Goal: Task Accomplishment & Management: Complete application form

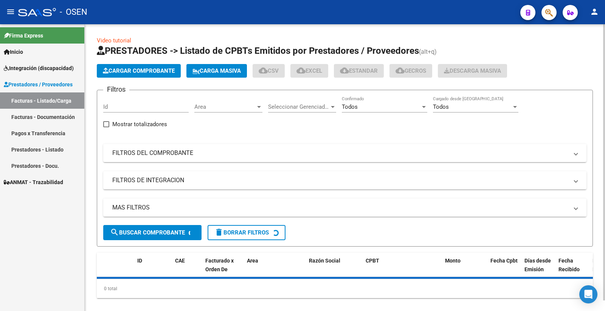
click at [151, 71] on span "Cargar Comprobante" at bounding box center [139, 70] width 72 height 7
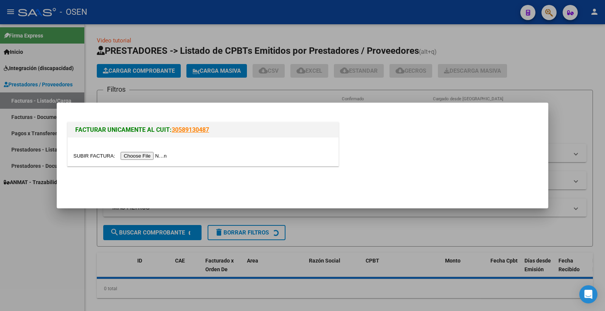
click at [157, 155] on input "file" at bounding box center [121, 156] width 96 height 8
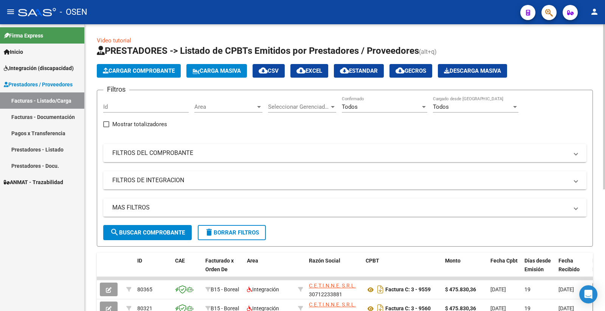
click at [145, 72] on span "Cargar Comprobante" at bounding box center [139, 70] width 72 height 7
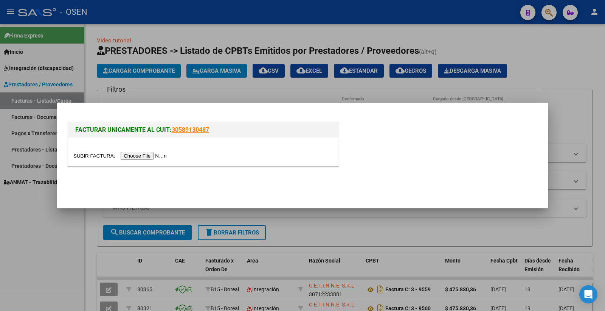
click at [158, 157] on input "file" at bounding box center [121, 156] width 96 height 8
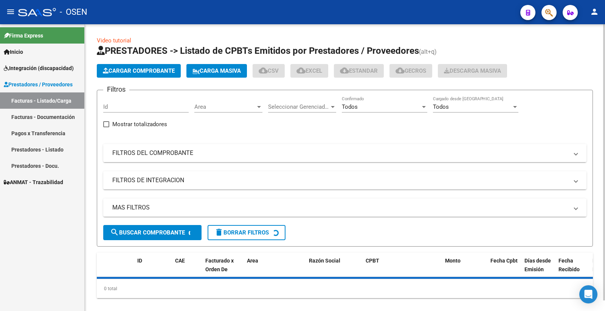
click at [131, 149] on mat-panel-title "FILTROS DEL COMPROBANTE" at bounding box center [340, 153] width 456 height 8
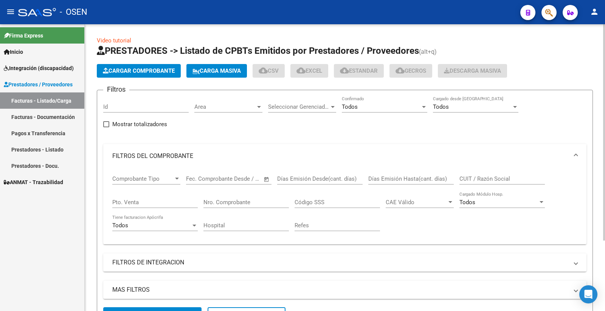
click at [245, 198] on div "Nro. Comprobante" at bounding box center [245, 199] width 85 height 16
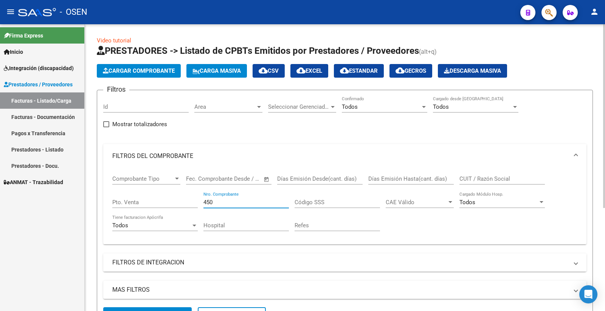
scroll to position [42, 0]
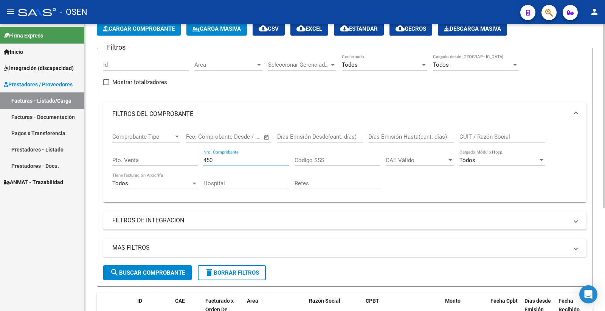
type input "450"
click at [158, 273] on span "search Buscar Comprobante" at bounding box center [147, 272] width 75 height 7
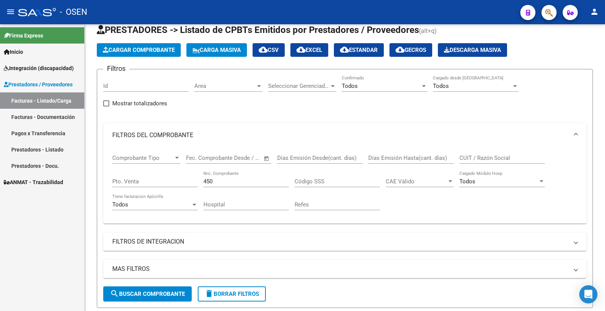
scroll to position [0, 0]
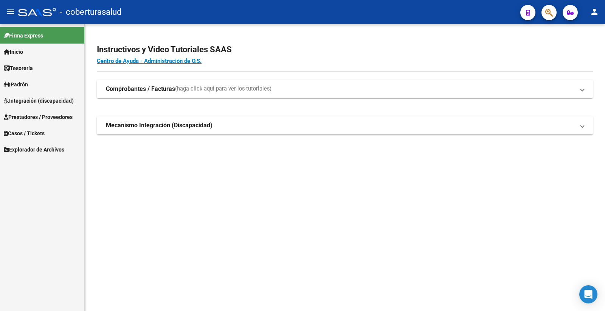
click at [55, 100] on span "Integración (discapacidad)" at bounding box center [39, 100] width 70 height 8
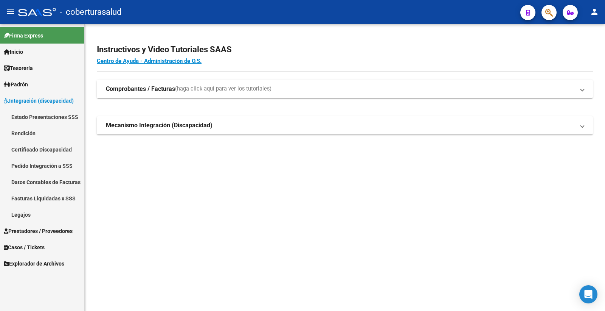
click at [46, 96] on span "Integración (discapacidad)" at bounding box center [39, 100] width 70 height 8
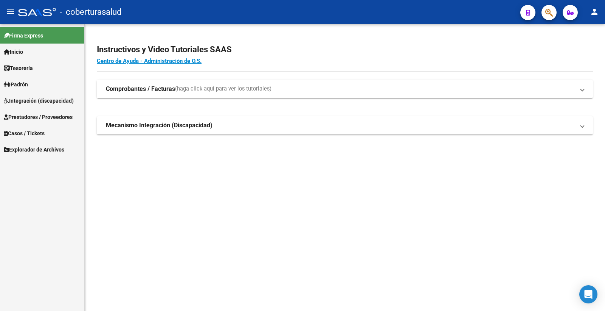
click at [51, 119] on span "Prestadores / Proveedores" at bounding box center [38, 117] width 69 height 8
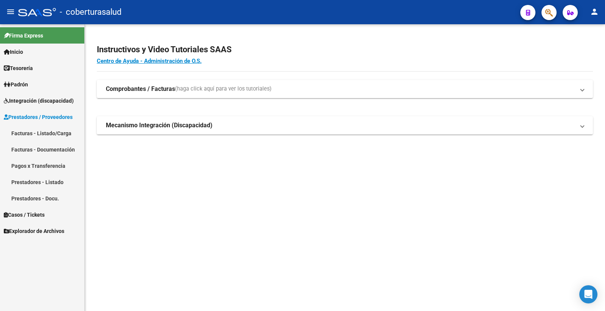
click at [44, 130] on link "Facturas - Listado/Carga" at bounding box center [42, 133] width 84 height 16
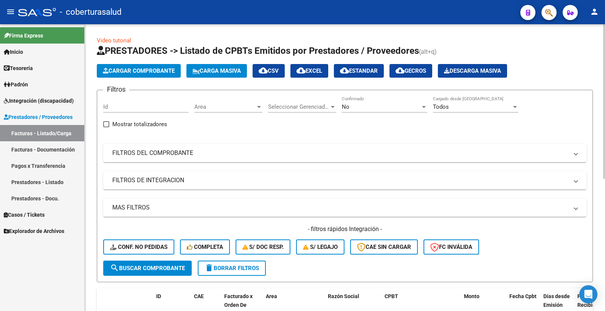
click at [159, 156] on mat-panel-title "FILTROS DEL COMPROBANTE" at bounding box center [340, 153] width 456 height 8
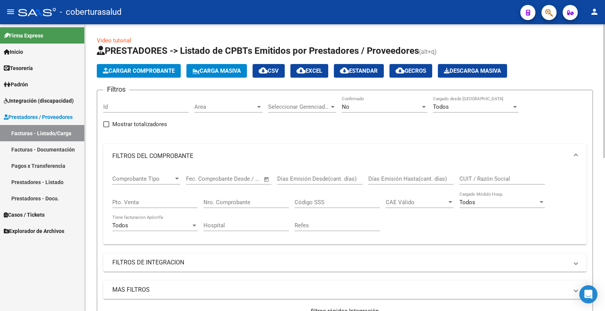
click at [234, 201] on input "Nro. Comprobante" at bounding box center [245, 202] width 85 height 7
type input "450"
click at [489, 180] on input "CUIT / Razón Social" at bounding box center [502, 178] width 85 height 7
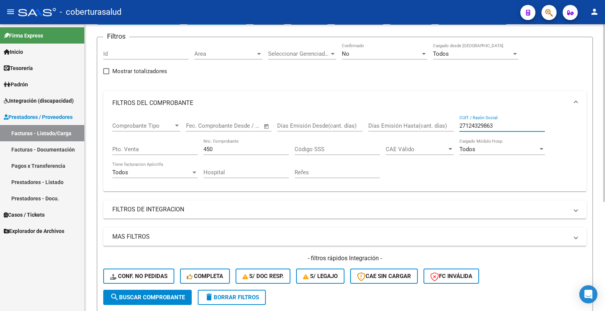
scroll to position [168, 0]
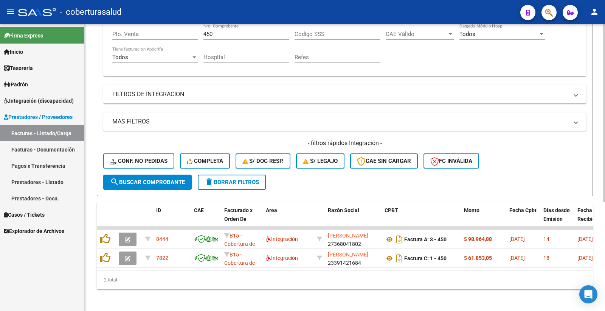
type input "27124329863"
click at [180, 185] on button "search Buscar Comprobante" at bounding box center [147, 181] width 89 height 15
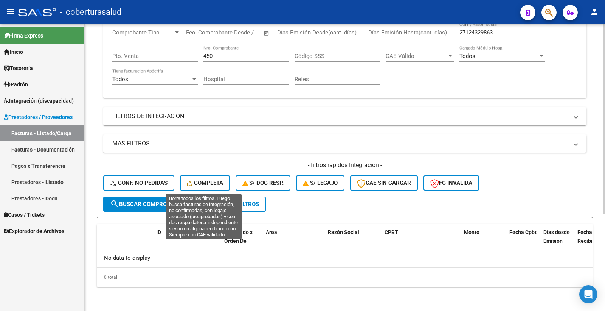
scroll to position [145, 0]
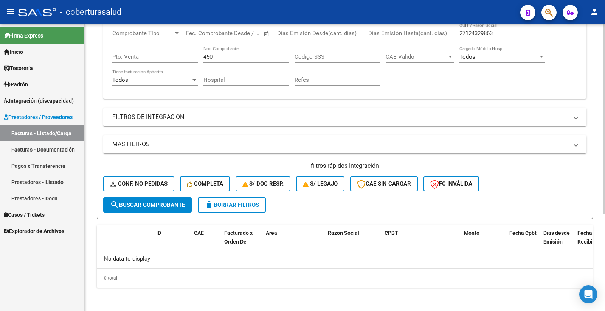
click at [171, 203] on span "search Buscar Comprobante" at bounding box center [147, 204] width 75 height 7
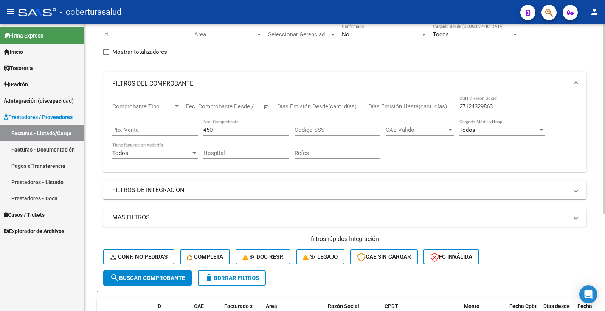
scroll to position [61, 0]
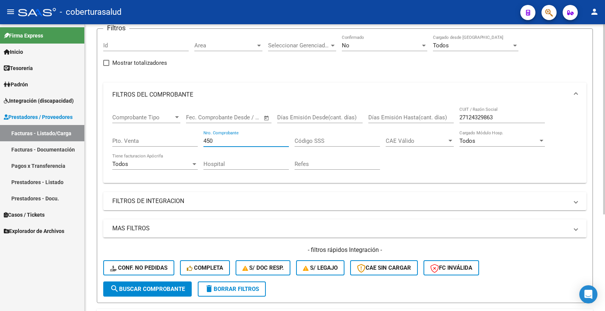
click at [213, 139] on input "450" at bounding box center [245, 140] width 85 height 7
drag, startPoint x: 215, startPoint y: 141, endPoint x: 188, endPoint y: 136, distance: 26.9
click at [188, 139] on div "Comprobante Tipo Comprobante Tipo Fecha inicio – Fecha fin Fec. Comprobante Des…" at bounding box center [344, 142] width 465 height 70
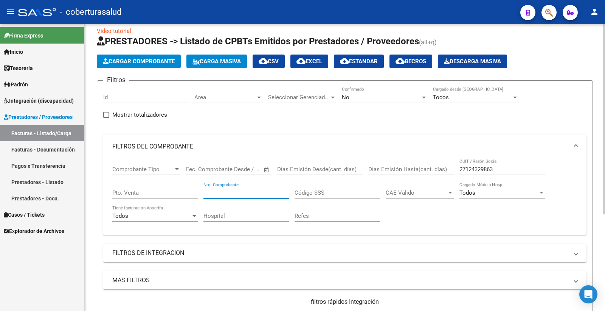
scroll to position [0, 0]
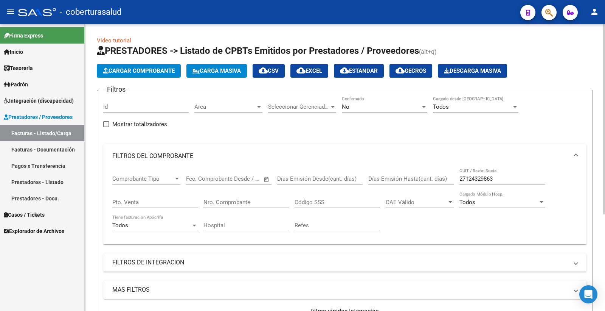
click at [138, 82] on app-list-header "PRESTADORES -> Listado de CPBTs Emitidos por Prestadores / Proveedores (alt+q) …" at bounding box center [345, 204] width 496 height 319
click at [140, 76] on button "Cargar Comprobante" at bounding box center [139, 71] width 84 height 14
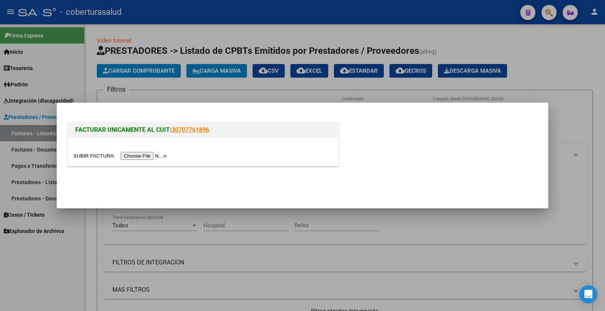
click at [159, 157] on input "file" at bounding box center [121, 156] width 96 height 8
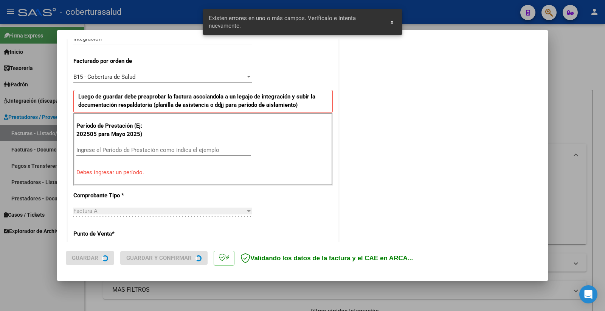
scroll to position [200, 0]
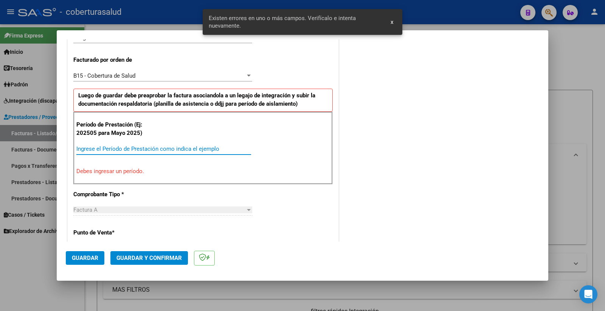
click at [132, 146] on input "Ingrese el Período de Prestación como indica el ejemplo" at bounding box center [163, 148] width 175 height 7
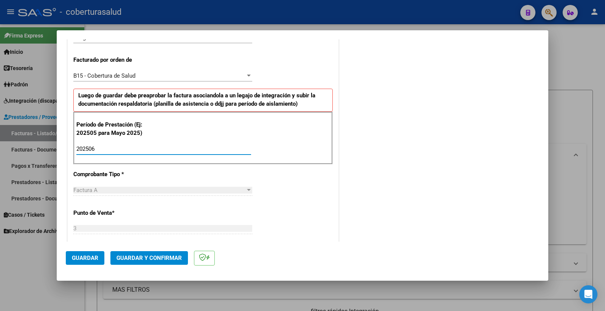
type input "202506"
click at [93, 255] on span "Guardar" at bounding box center [85, 257] width 26 height 7
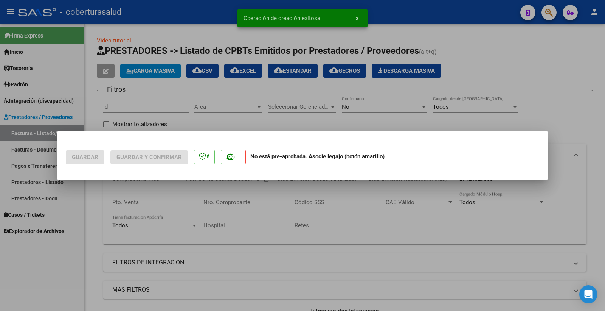
scroll to position [0, 0]
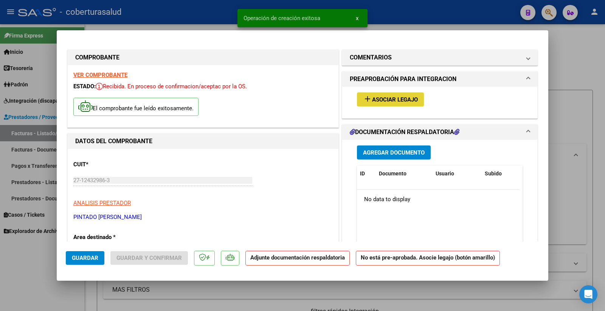
click at [409, 98] on span "Asociar Legajo" at bounding box center [395, 99] width 46 height 7
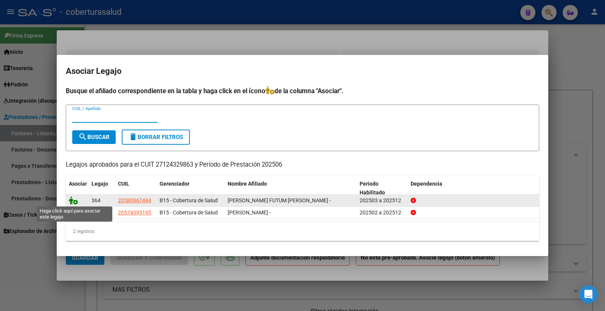
click at [74, 199] on icon at bounding box center [73, 200] width 9 height 8
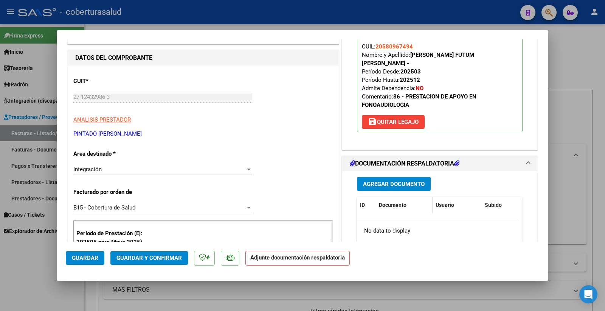
scroll to position [84, 0]
click at [395, 180] on span "Agregar Documento" at bounding box center [394, 183] width 62 height 7
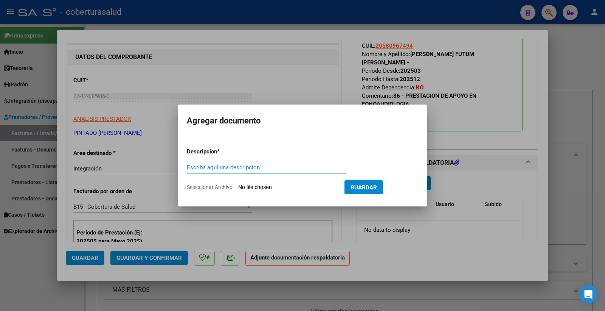
click at [222, 165] on input "Escriba aquí una descripcion" at bounding box center [267, 167] width 160 height 7
type input "p"
type input "PLANILLA"
click at [255, 186] on input "Seleccionar Archivo" at bounding box center [288, 187] width 100 height 7
type input "C:\fakepath\142499-3-Planilla_de_Asistencia.pdf"
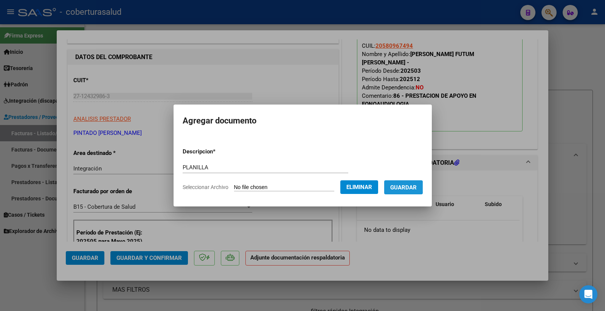
click at [407, 187] on span "Guardar" at bounding box center [403, 187] width 26 height 7
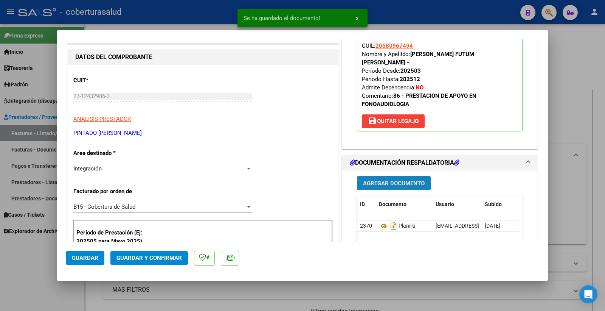
click at [401, 180] on span "Agregar Documento" at bounding box center [394, 183] width 62 height 7
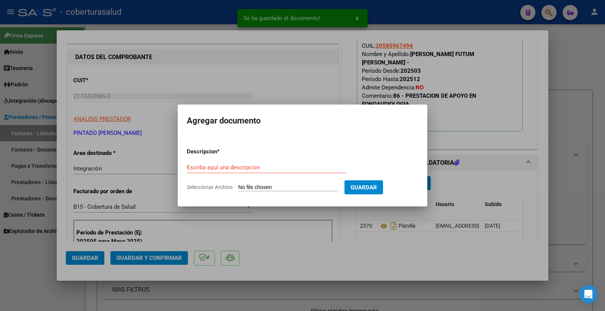
click at [278, 160] on form "Descripcion * Escriba aquí una descripcion Seleccionar Archivo Guardar" at bounding box center [302, 168] width 231 height 55
click at [271, 164] on input "Escriba aquí una descripcion" at bounding box center [267, 167] width 160 height 7
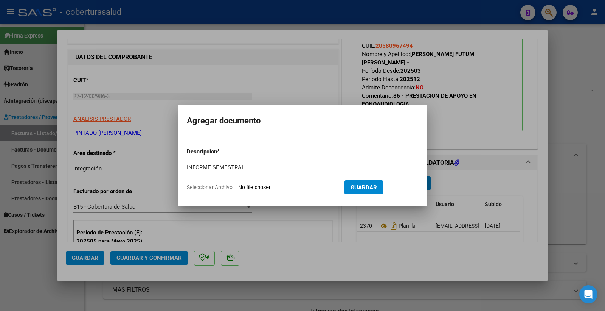
type input "INFORME SEMESTRAL"
click at [265, 187] on input "Seleccionar Archivo" at bounding box center [288, 187] width 100 height 7
type input "C:\fakepath\142494-2-Informe_de_evolucion_semestral.pdf"
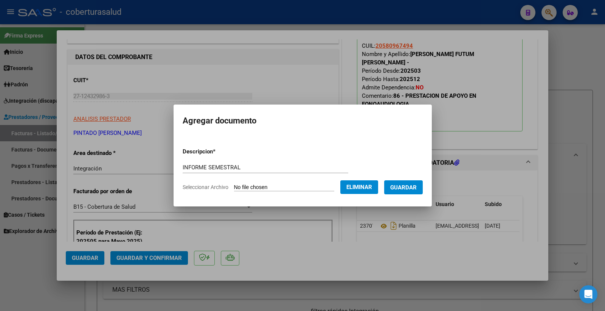
click at [423, 188] on button "Guardar" at bounding box center [403, 187] width 39 height 14
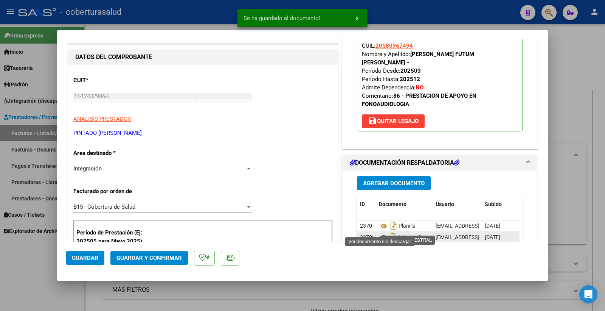
click at [382, 233] on icon at bounding box center [384, 237] width 10 height 9
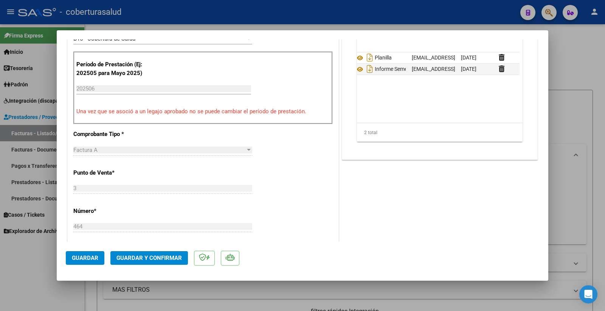
scroll to position [0, 38]
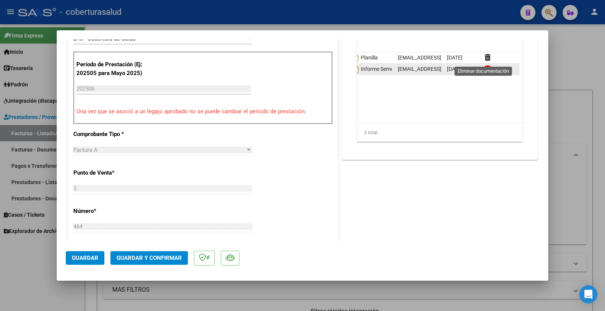
click at [486, 65] on icon at bounding box center [488, 68] width 6 height 7
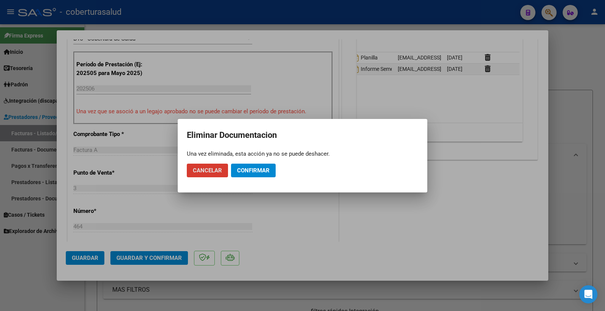
click at [252, 166] on button "Confirmar" at bounding box center [253, 170] width 45 height 14
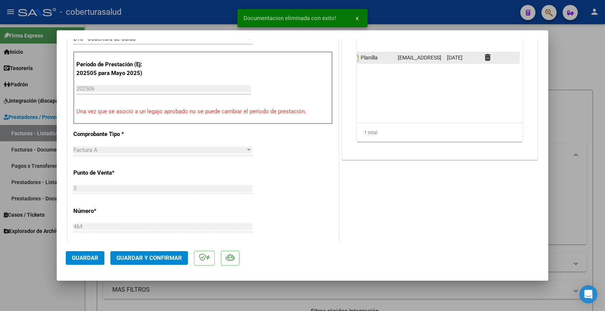
click at [395, 52] on datatable-body-cell "malanis@e-boreal.com.ar - MATIAS ALANIS" at bounding box center [419, 57] width 49 height 11
click at [382, 53] on icon at bounding box center [384, 57] width 10 height 9
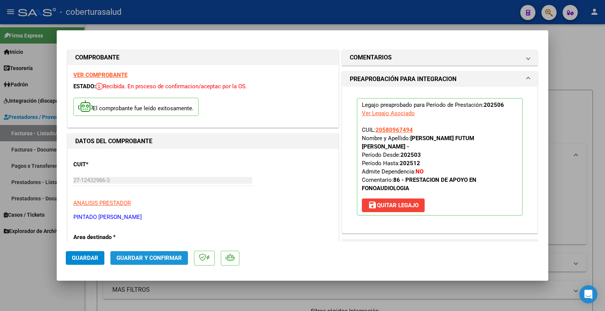
click at [151, 256] on span "Guardar y Confirmar" at bounding box center [148, 257] width 65 height 7
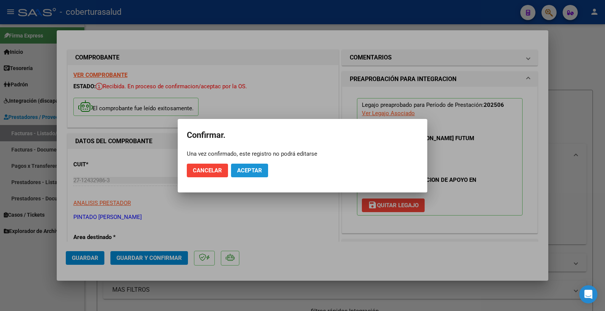
click at [250, 169] on span "Aceptar" at bounding box center [249, 170] width 25 height 7
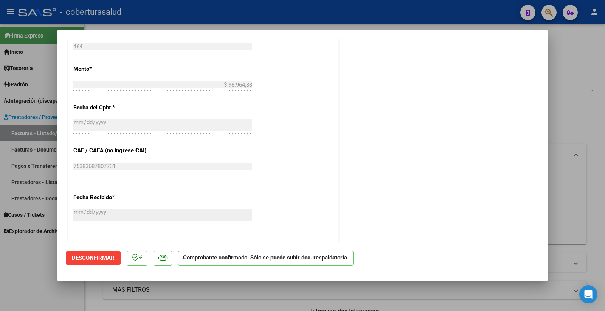
scroll to position [378, 0]
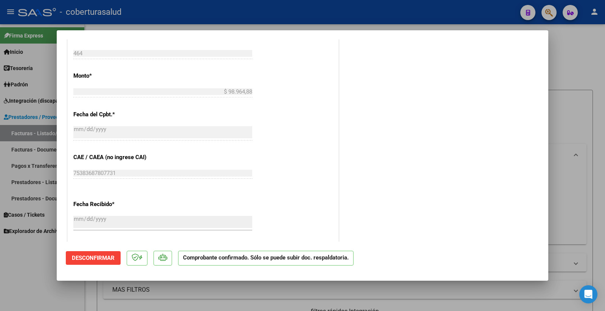
type input "$ 0,00"
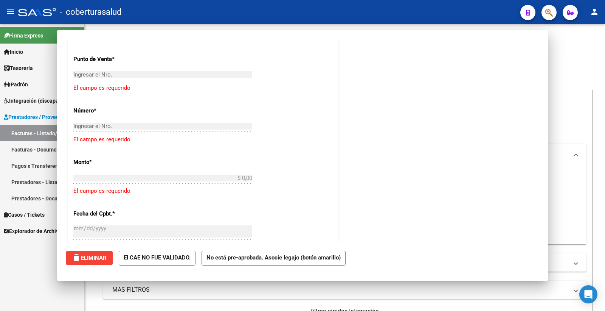
scroll to position [482, 0]
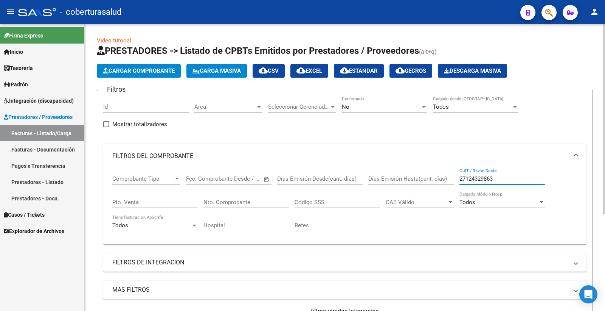
drag, startPoint x: 507, startPoint y: 179, endPoint x: 414, endPoint y: 159, distance: 95.6
click at [415, 174] on div "Comprobante Tipo Comprobante Tipo Fecha inicio – Fecha fin Fec. Comprobante Des…" at bounding box center [344, 203] width 465 height 70
type input "27124329863"
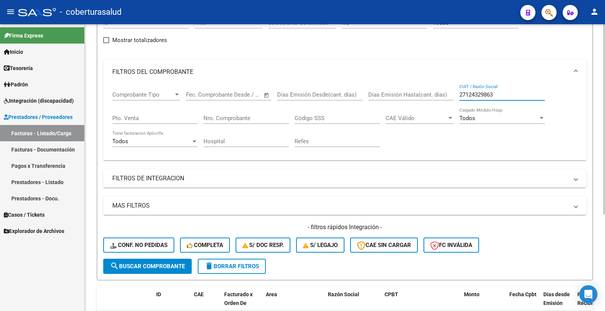
scroll to position [61, 0]
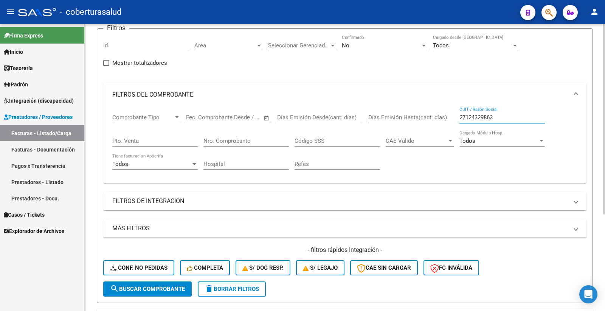
click at [135, 141] on input "Pto. Venta" at bounding box center [154, 140] width 85 height 7
click at [219, 137] on div "Nro. Comprobante" at bounding box center [245, 138] width 85 height 16
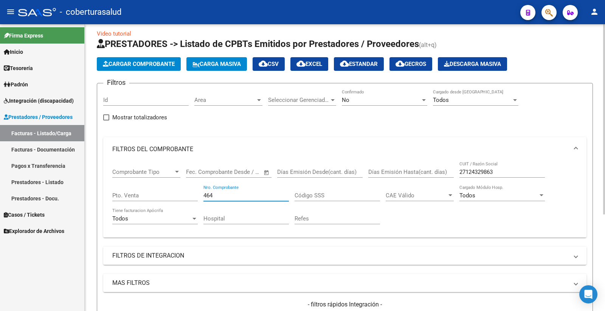
scroll to position [0, 0]
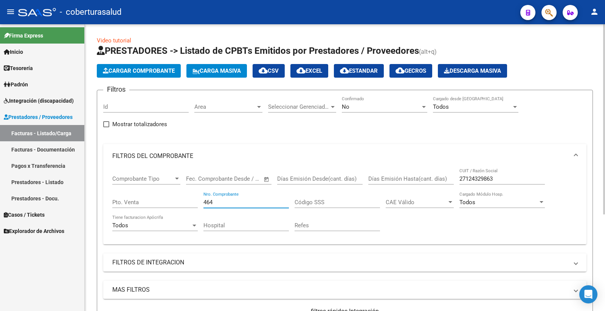
type input "464"
click at [361, 110] on div "No" at bounding box center [381, 106] width 79 height 7
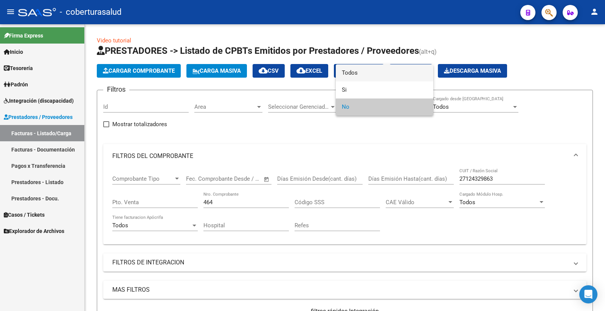
click at [357, 72] on span "Todos" at bounding box center [384, 72] width 85 height 17
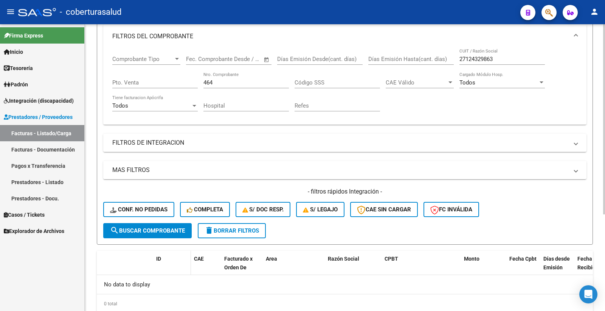
scroll to position [126, 0]
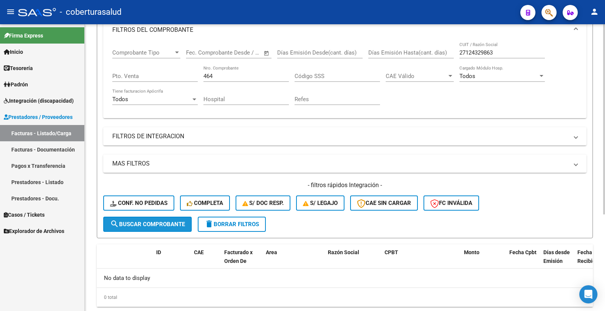
click at [150, 221] on span "search Buscar Comprobante" at bounding box center [147, 224] width 75 height 7
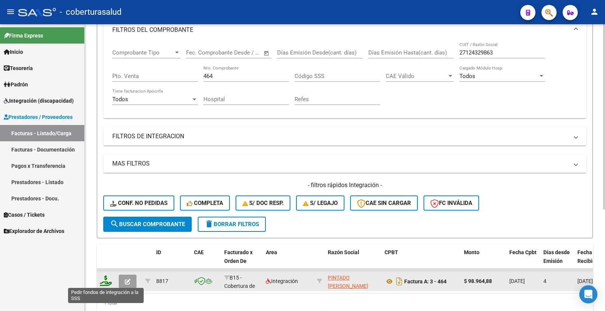
click at [106, 281] on icon at bounding box center [106, 280] width 12 height 11
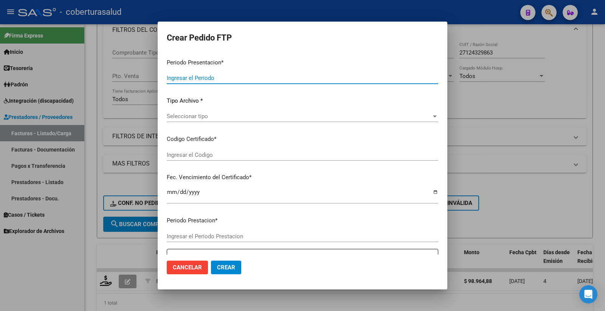
type input "202508"
type input "202506"
type input "$ 98.964,88"
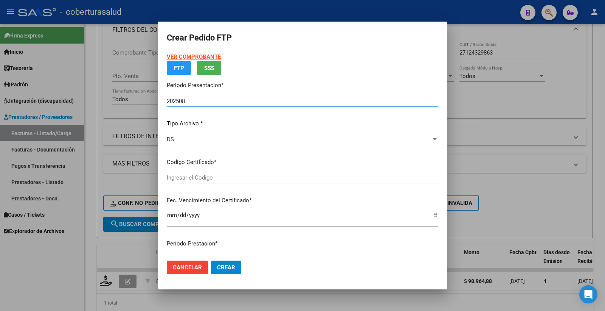
type input "ARG02000580967492024091820290918TUC136"
type input "2029-09-18"
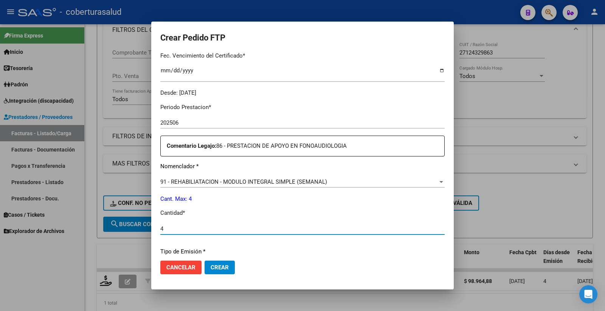
scroll to position [221, 0]
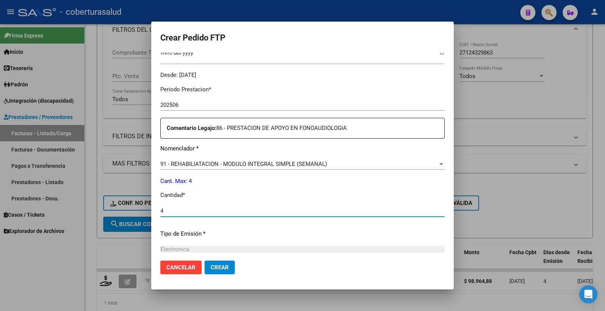
type input "4"
click at [225, 267] on span "Crear" at bounding box center [220, 267] width 18 height 7
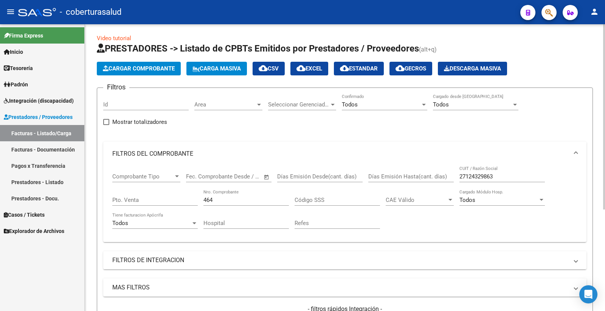
scroll to position [0, 0]
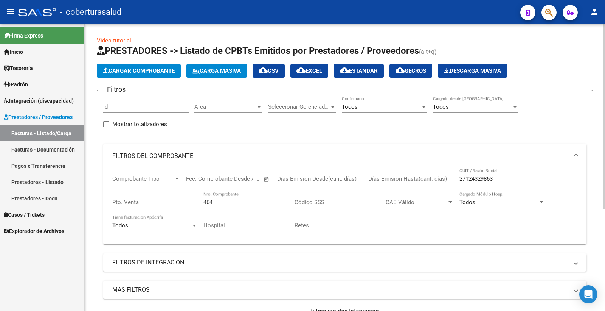
click at [161, 72] on span "Cargar Comprobante" at bounding box center [139, 70] width 72 height 7
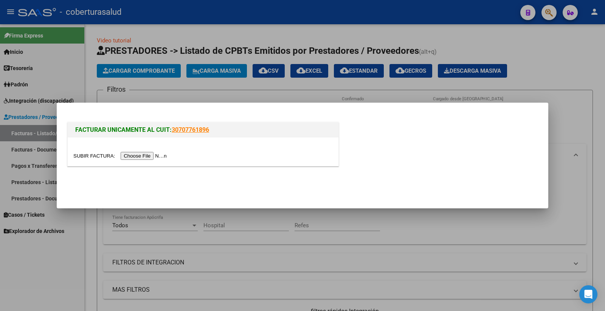
click at [158, 157] on input "file" at bounding box center [121, 156] width 96 height 8
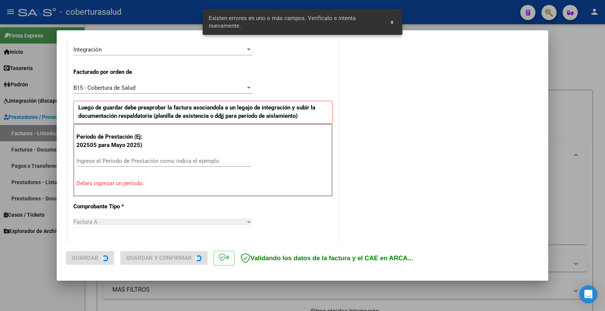
scroll to position [200, 0]
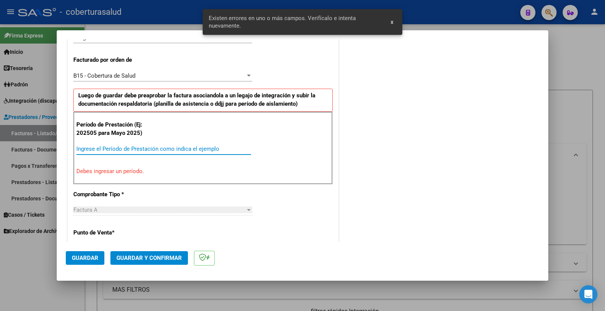
click at [107, 147] on input "Ingrese el Período de Prestación como indica el ejemplo" at bounding box center [163, 148] width 175 height 7
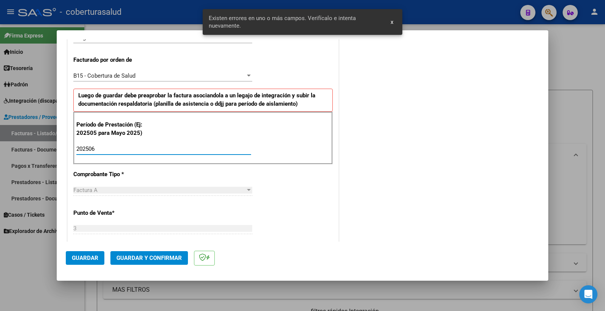
type input "202506"
click at [86, 254] on span "Guardar" at bounding box center [85, 257] width 26 height 7
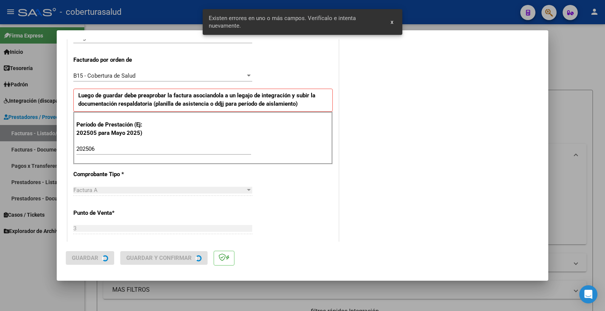
scroll to position [0, 0]
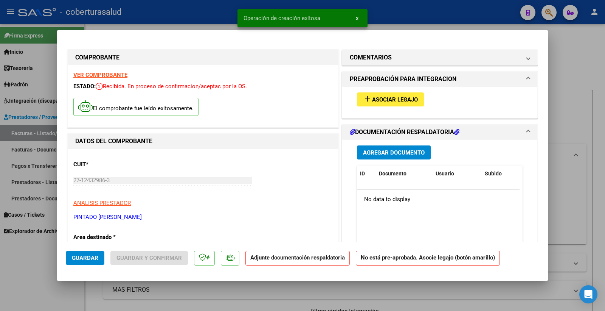
click at [382, 99] on span "Asociar Legajo" at bounding box center [395, 99] width 46 height 7
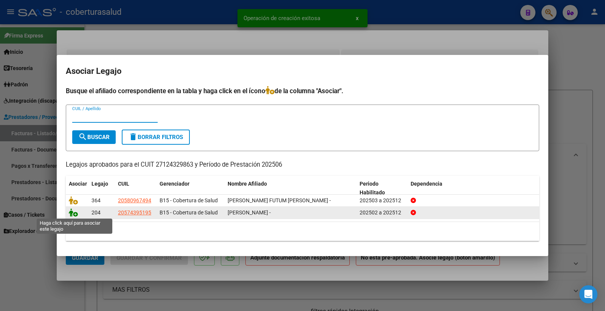
click at [73, 211] on icon at bounding box center [73, 212] width 9 height 8
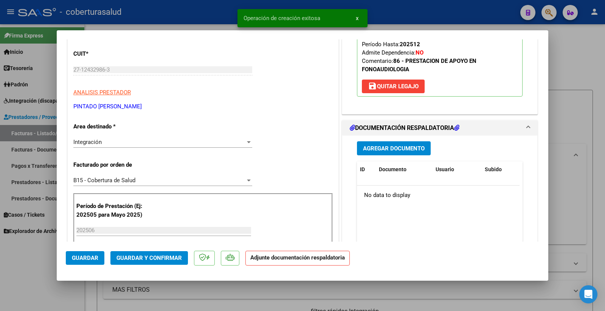
scroll to position [126, 0]
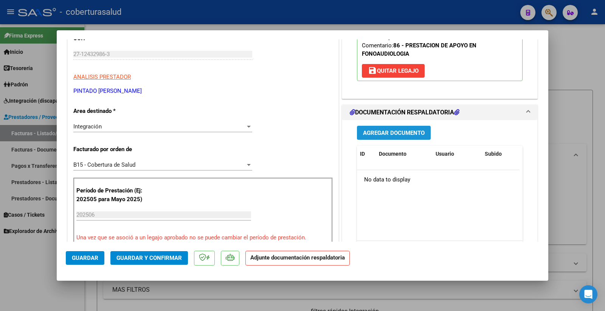
click at [391, 131] on span "Agregar Documento" at bounding box center [394, 132] width 62 height 7
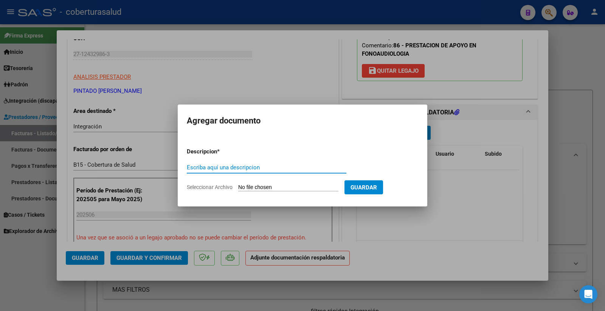
click at [226, 166] on input "Escriba aquí una descripcion" at bounding box center [267, 167] width 160 height 7
type input "PLANILLA"
click at [246, 184] on input "Seleccionar Archivo" at bounding box center [288, 187] width 100 height 7
click at [257, 185] on input "Seleccionar Archivo" at bounding box center [288, 187] width 100 height 7
type input "C:\fakepath\document.pdf"
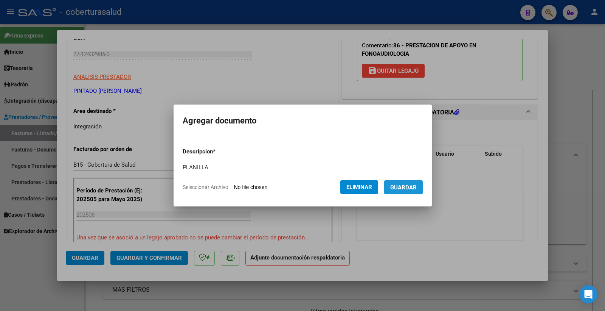
click at [417, 184] on span "Guardar" at bounding box center [403, 187] width 26 height 7
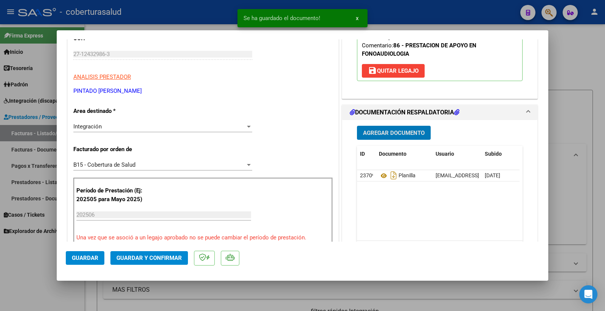
click at [398, 132] on span "Agregar Documento" at bounding box center [394, 132] width 62 height 7
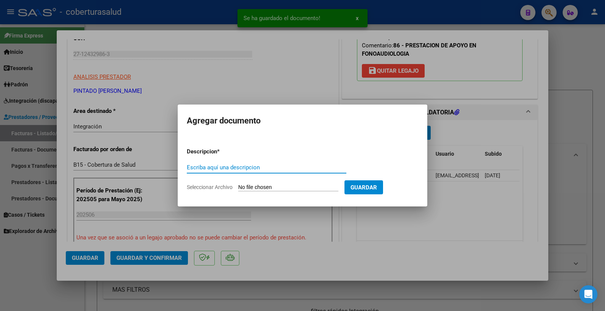
click at [260, 167] on input "Escriba aquí una descripcion" at bounding box center [267, 167] width 160 height 7
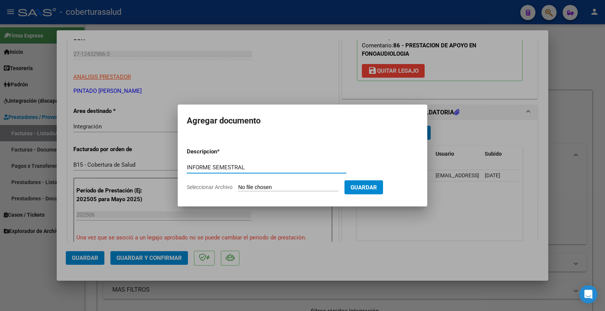
type input "INFORME SEMESTRAL"
click at [264, 186] on input "Seleccionar Archivo" at bounding box center [288, 187] width 100 height 7
type input "C:\fakepath\INFORME SEMESTRAL.pdf"
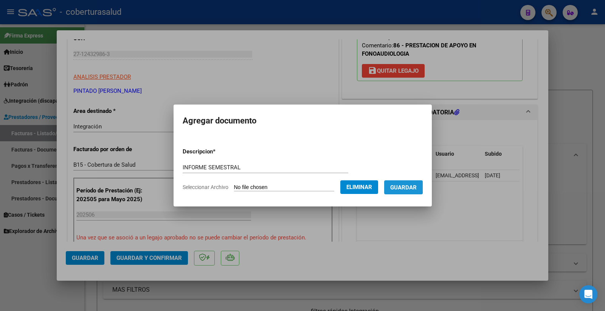
click at [406, 186] on span "Guardar" at bounding box center [403, 187] width 26 height 7
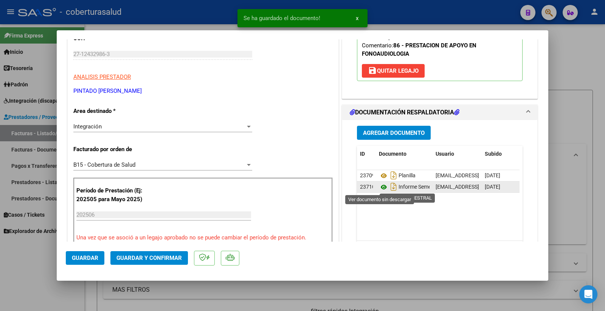
click at [379, 185] on icon at bounding box center [384, 186] width 10 height 9
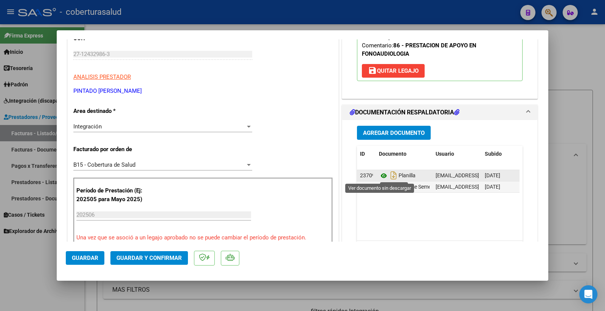
click at [381, 175] on icon at bounding box center [384, 175] width 10 height 9
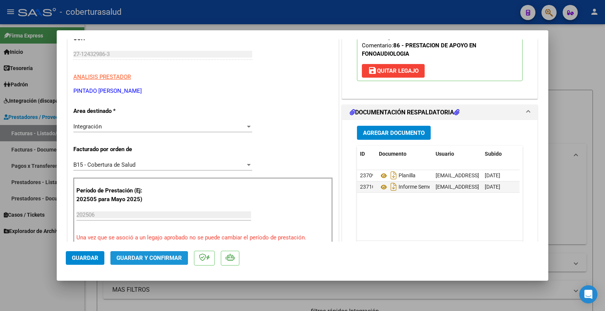
click at [137, 258] on span "Guardar y Confirmar" at bounding box center [148, 257] width 65 height 7
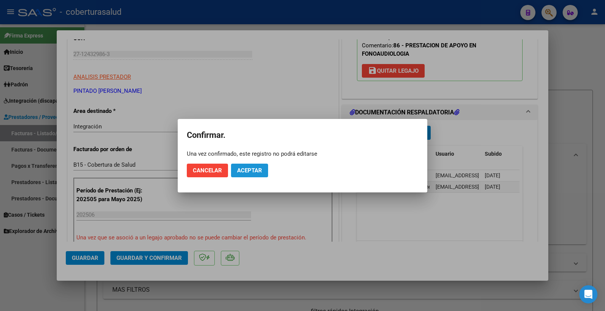
click at [247, 164] on button "Aceptar" at bounding box center [249, 170] width 37 height 14
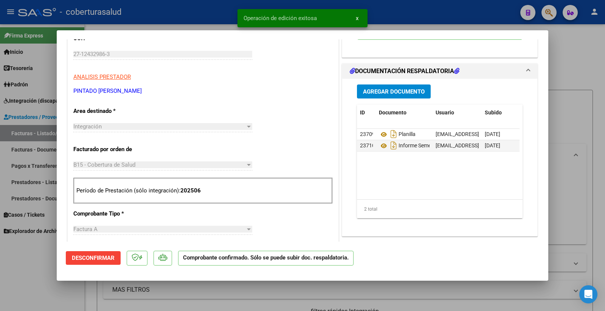
type input "$ 0,00"
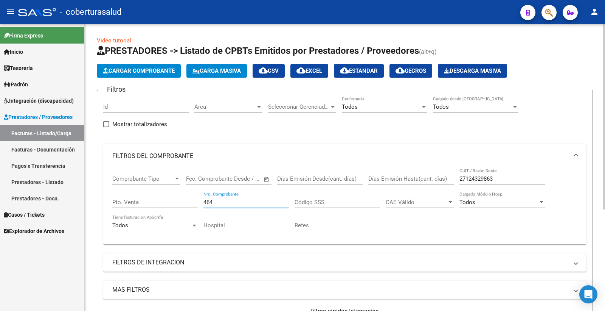
drag, startPoint x: 214, startPoint y: 203, endPoint x: 186, endPoint y: 206, distance: 28.9
click at [186, 206] on div "Comprobante Tipo Comprobante Tipo Fecha inicio – Fecha fin Fec. Comprobante Des…" at bounding box center [344, 203] width 465 height 70
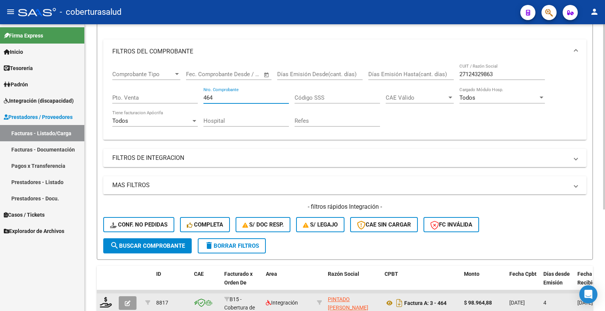
scroll to position [157, 0]
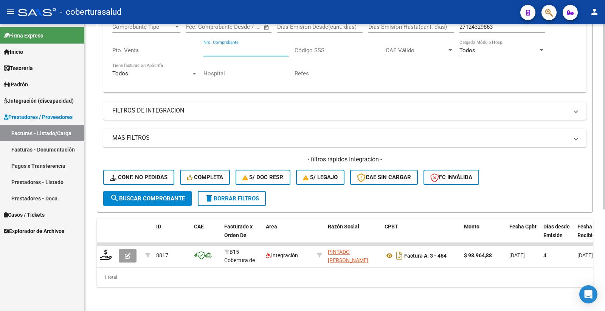
click at [166, 191] on button "search Buscar Comprobante" at bounding box center [147, 198] width 89 height 15
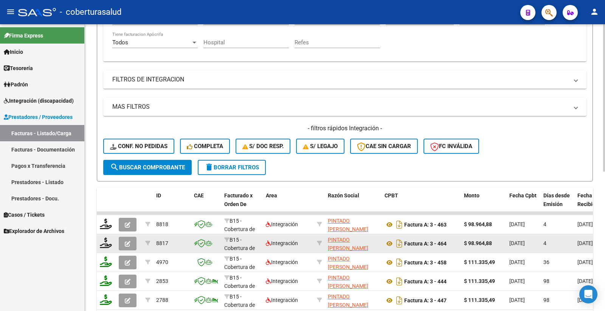
scroll to position [271, 0]
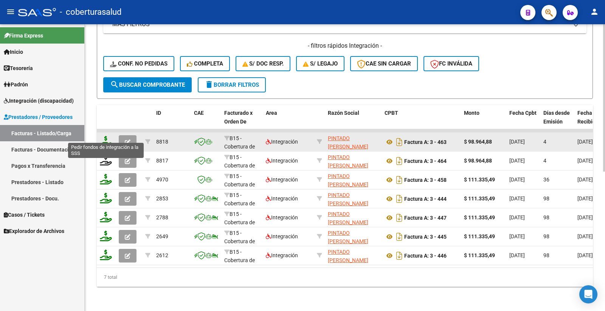
click at [105, 136] on icon at bounding box center [106, 141] width 12 height 11
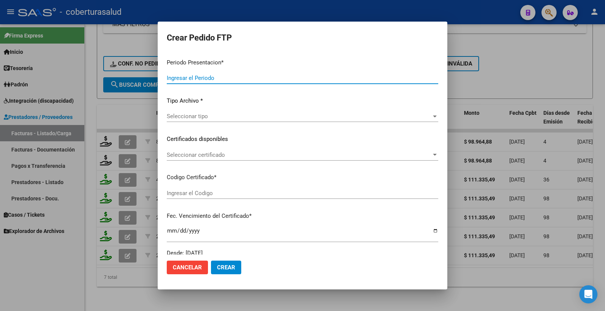
type input "202508"
type input "202506"
type input "$ 98.964,88"
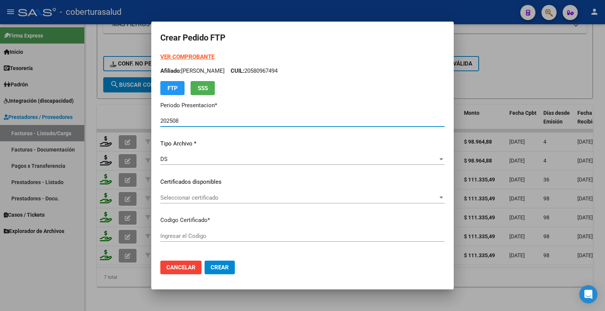
type input "ARG02000574395192023072420270724TUC139"
type input "2027-07-24"
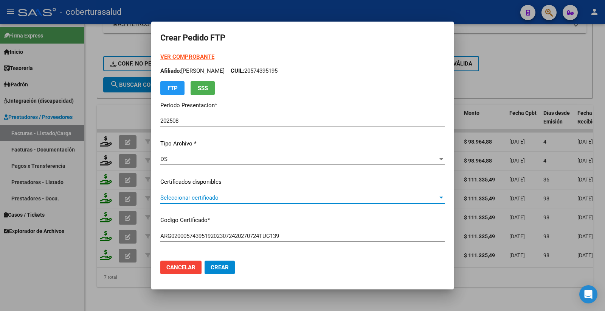
drag, startPoint x: 178, startPoint y: 153, endPoint x: 174, endPoint y: 157, distance: 5.6
click at [177, 154] on div "VER COMPROBANTE ARCA Padrón Afiliado: BAZAN LOPEZ MATEO CUIL: 20574395195 FTP S…" at bounding box center [302, 176] width 284 height 247
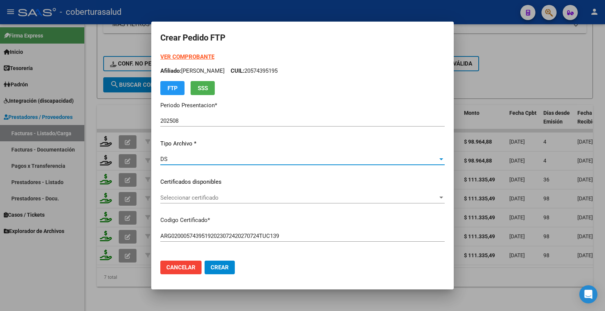
click at [176, 158] on div "DS" at bounding box center [299, 158] width 278 height 7
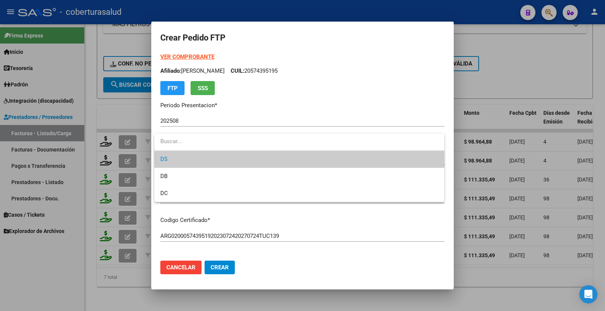
click at [187, 141] on input "dropdown search" at bounding box center [299, 141] width 290 height 17
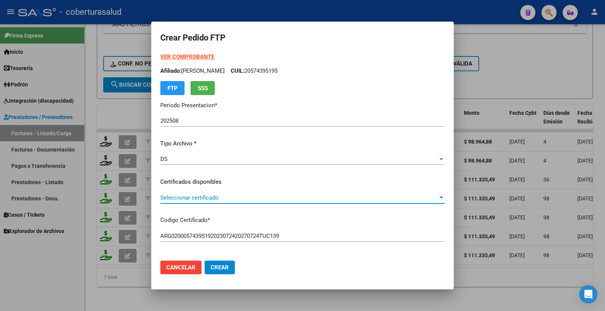
click at [183, 196] on span "Seleccionar certificado" at bounding box center [299, 197] width 278 height 7
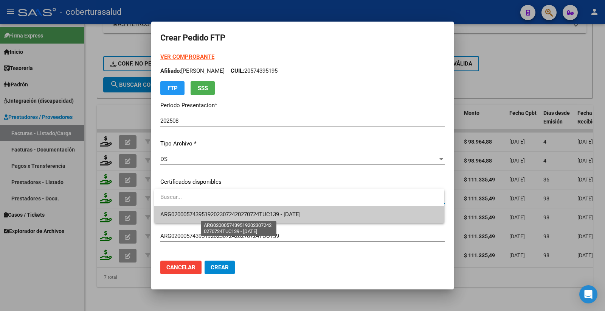
click at [183, 213] on span "ARG02000574395192023072420270724TUC139 - 2027-07-24" at bounding box center [230, 214] width 140 height 7
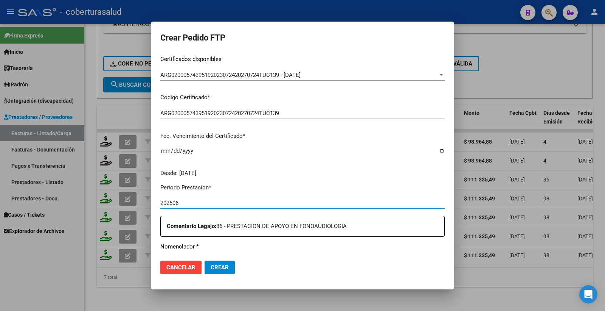
scroll to position [231, 0]
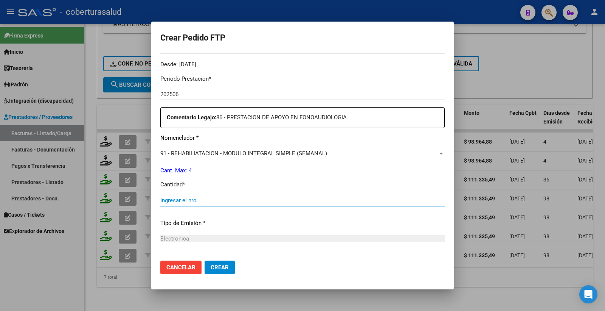
click at [189, 202] on input "Ingresar el nro" at bounding box center [302, 200] width 284 height 7
type input "4"
click at [220, 264] on span "Crear" at bounding box center [220, 267] width 18 height 7
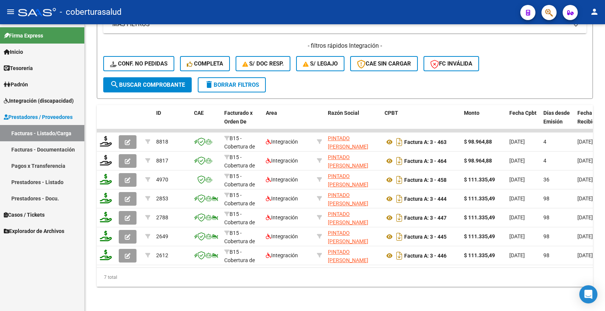
click at [51, 117] on span "Prestadores / Proveedores" at bounding box center [38, 117] width 69 height 8
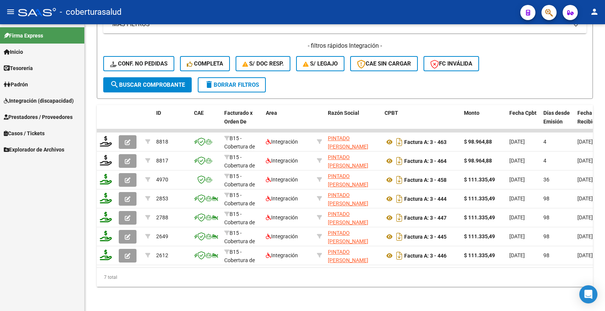
click at [55, 100] on span "Integración (discapacidad)" at bounding box center [39, 100] width 70 height 8
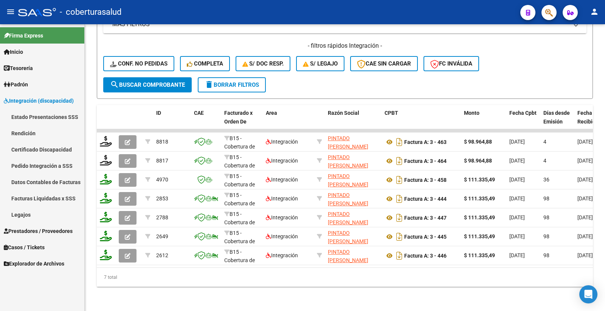
click at [44, 165] on link "Pedido Integración a SSS" at bounding box center [42, 165] width 84 height 16
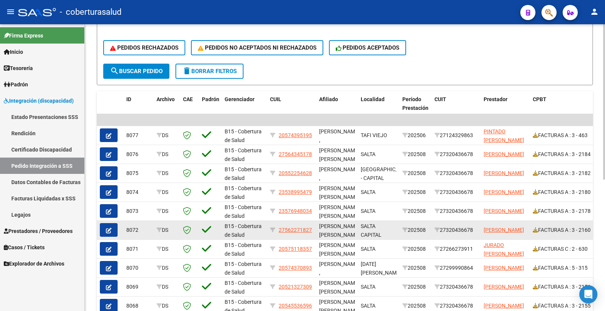
scroll to position [202, 0]
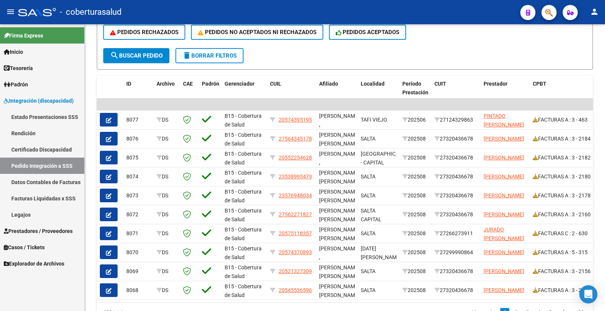
click at [47, 101] on span "Integración (discapacidad)" at bounding box center [39, 100] width 70 height 8
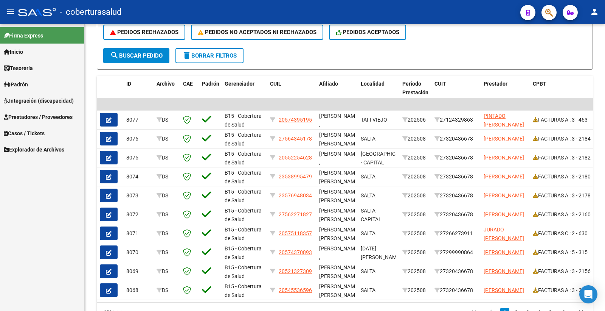
click at [52, 115] on span "Prestadores / Proveedores" at bounding box center [38, 117] width 69 height 8
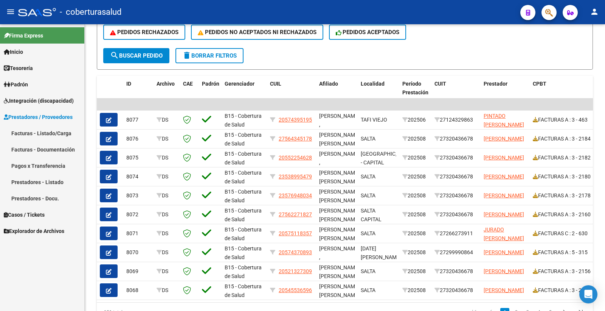
click at [49, 130] on link "Facturas - Listado/Carga" at bounding box center [42, 133] width 84 height 16
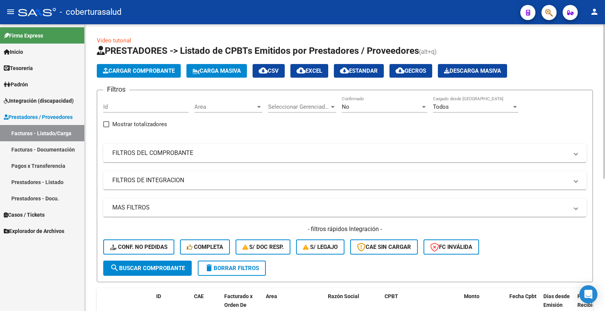
click at [353, 106] on div "No" at bounding box center [381, 106] width 79 height 7
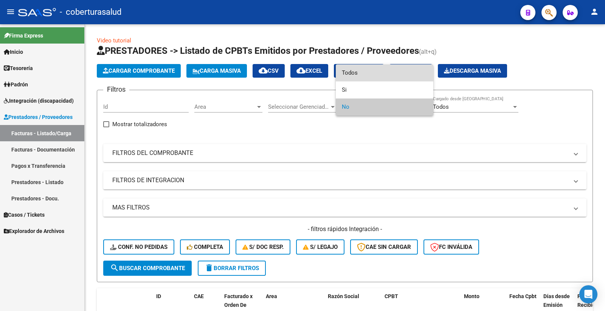
click at [354, 68] on span "Todos" at bounding box center [384, 72] width 85 height 17
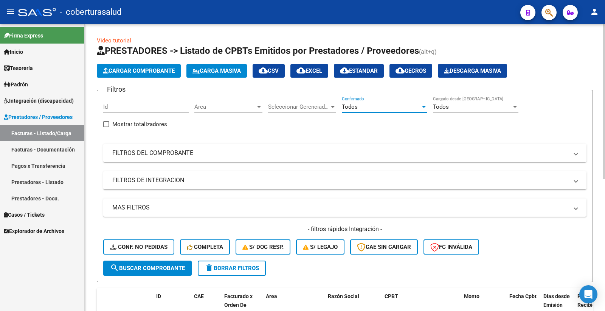
click at [163, 265] on span "search Buscar Comprobante" at bounding box center [147, 267] width 75 height 7
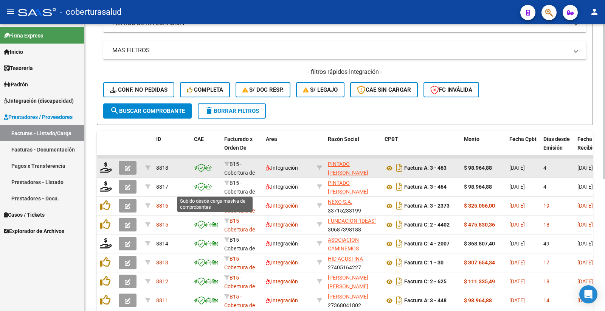
scroll to position [168, 0]
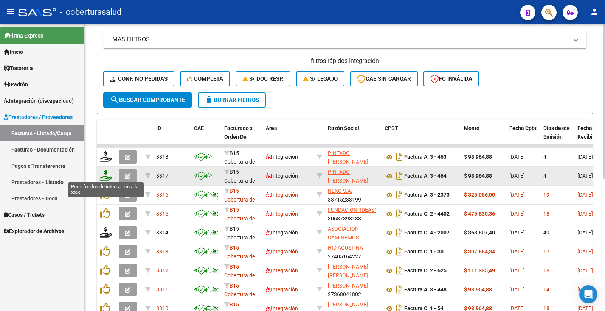
click at [105, 172] on icon at bounding box center [106, 175] width 12 height 11
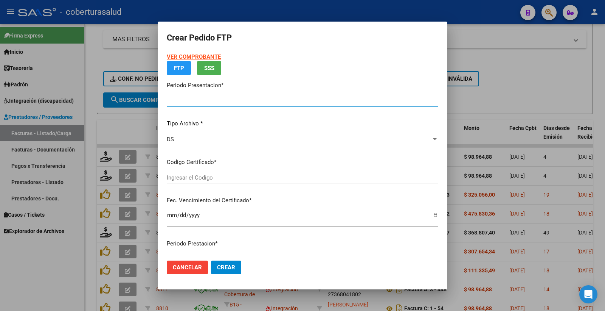
type input "202508"
type input "202506"
type input "$ 98.964,88"
type input "ARG02000580967492024091820290918TUC136"
type input "2029-09-18"
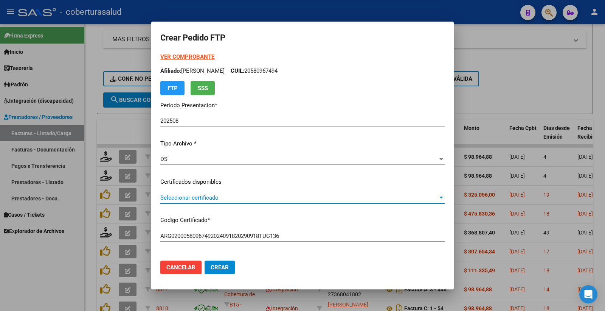
click at [192, 199] on span "Seleccionar certificado" at bounding box center [299, 197] width 278 height 7
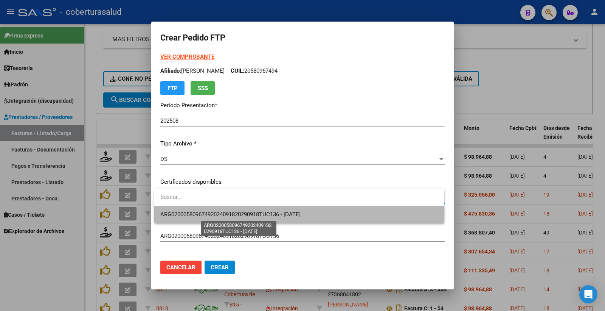
click at [211, 213] on span "ARG02000580967492024091820290918TUC136 - 2029-09-18" at bounding box center [230, 214] width 140 height 7
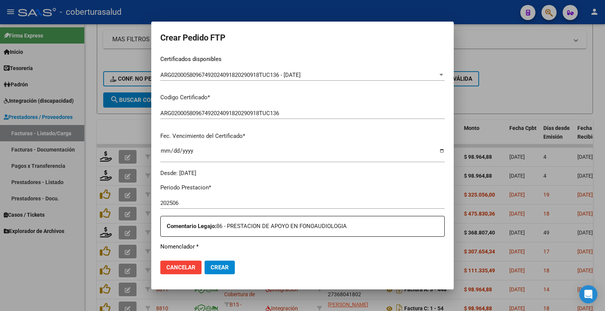
scroll to position [231, 0]
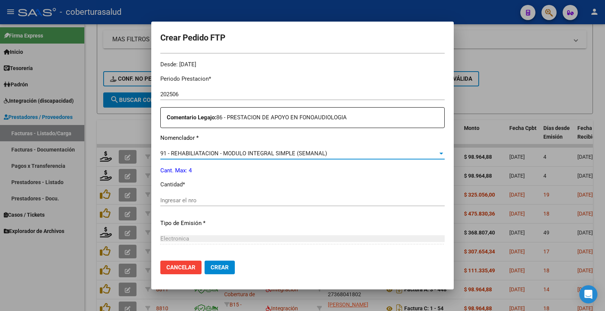
click at [201, 202] on input "Ingresar el nro" at bounding box center [302, 200] width 284 height 7
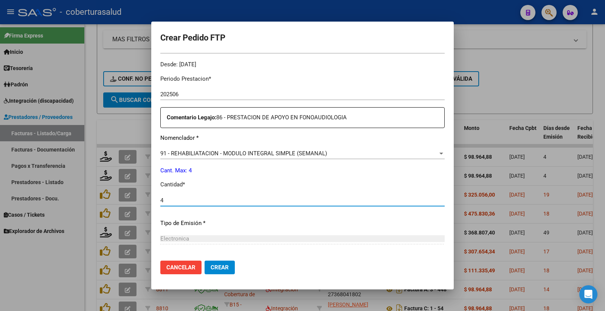
type input "4"
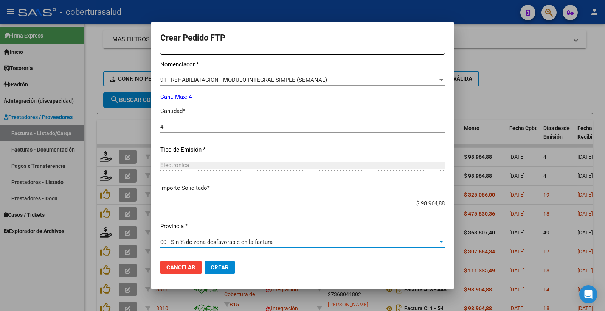
click at [216, 264] on span "Crear" at bounding box center [220, 267] width 18 height 7
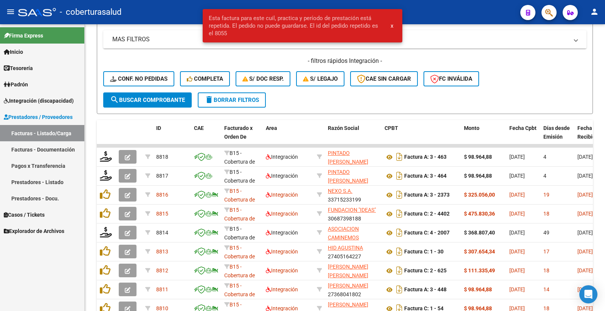
click at [57, 97] on span "Integración (discapacidad)" at bounding box center [39, 100] width 70 height 8
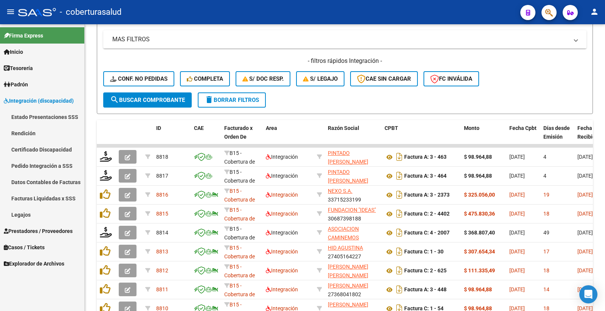
click at [50, 167] on link "Pedido Integración a SSS" at bounding box center [42, 165] width 84 height 16
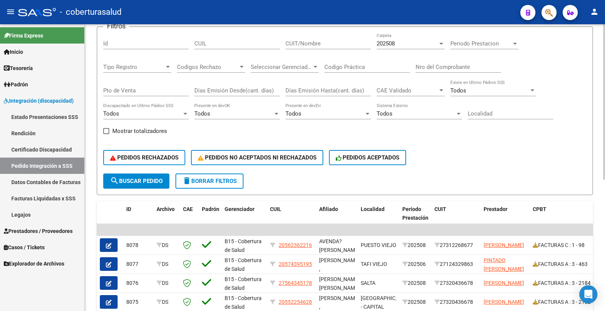
scroll to position [74, 0]
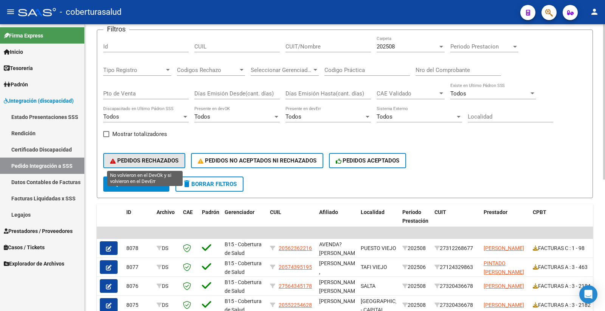
click at [141, 160] on span "PEDIDOS RECHAZADOS" at bounding box center [144, 160] width 68 height 7
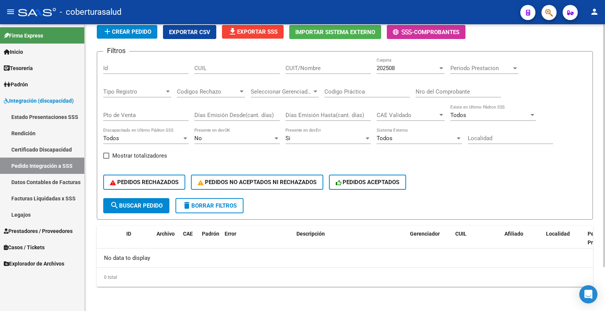
scroll to position [51, 0]
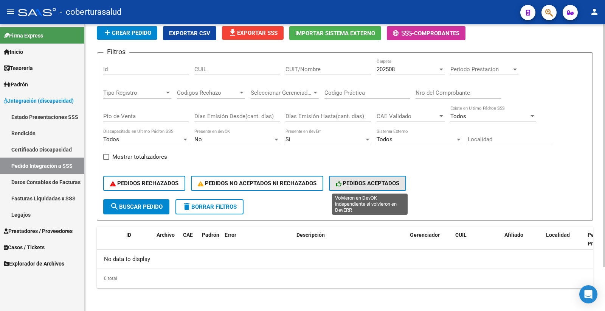
click at [377, 180] on span "PEDIDOS ACEPTADOS" at bounding box center [368, 183] width 64 height 7
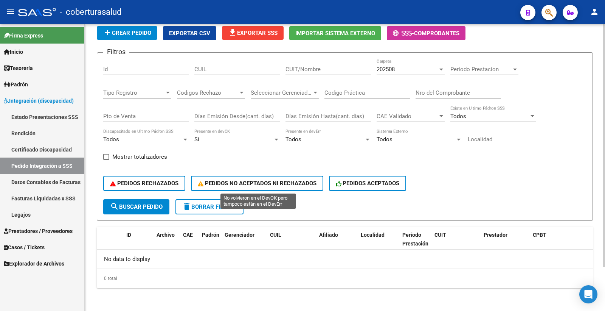
click at [255, 180] on span "PEDIDOS NO ACEPTADOS NI RECHAZADOS" at bounding box center [257, 183] width 119 height 7
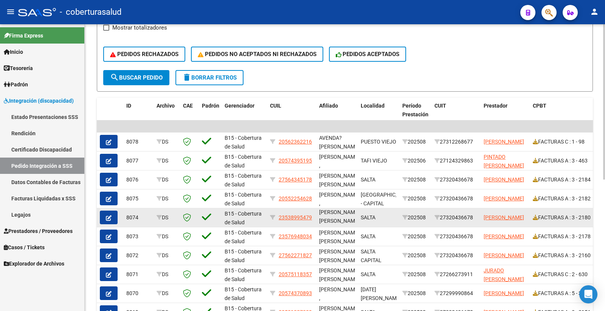
scroll to position [220, 0]
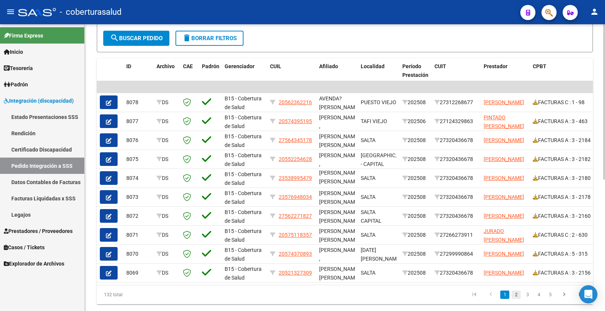
click at [519, 298] on link "2" at bounding box center [516, 294] width 9 height 8
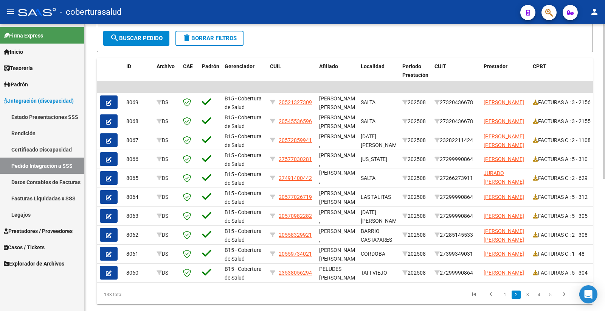
scroll to position [9, 0]
click at [519, 298] on link "2" at bounding box center [516, 294] width 9 height 8
click at [525, 298] on link "3" at bounding box center [527, 294] width 9 height 8
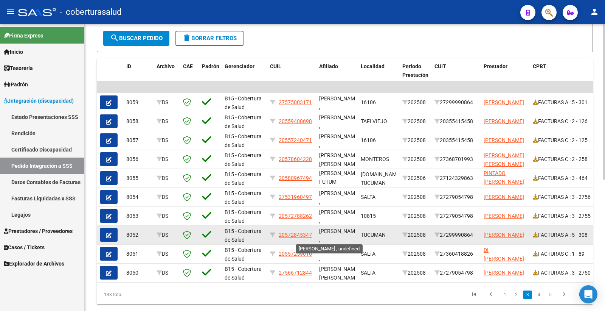
scroll to position [1, 0]
